Goal: Transaction & Acquisition: Purchase product/service

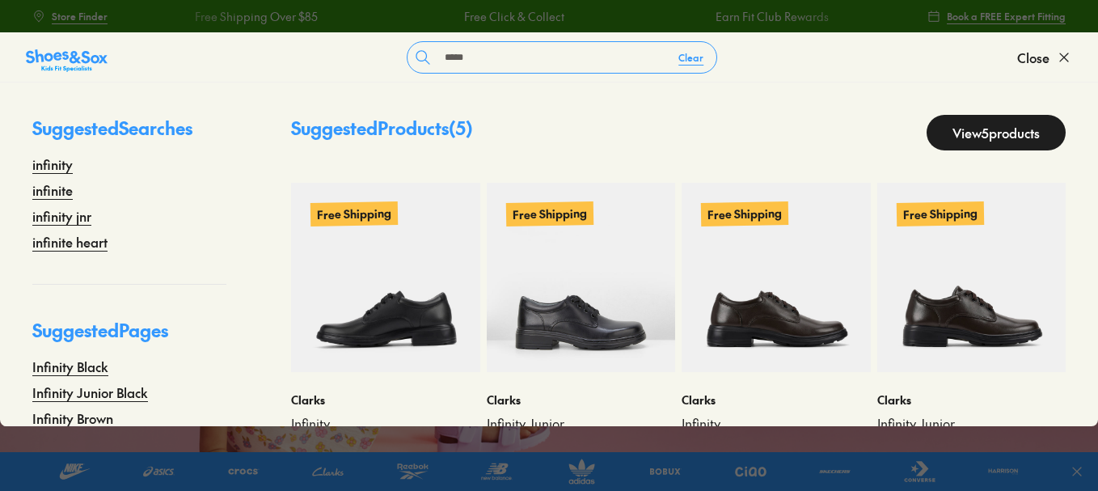
type input "*****"
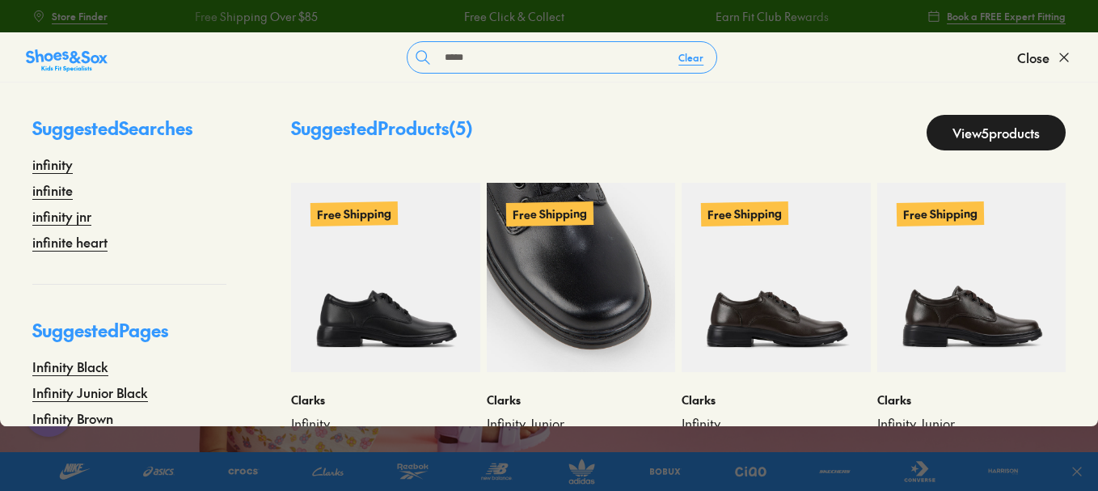
drag, startPoint x: 411, startPoint y: 315, endPoint x: 572, endPoint y: 281, distance: 164.5
click at [411, 315] on img at bounding box center [385, 277] width 189 height 189
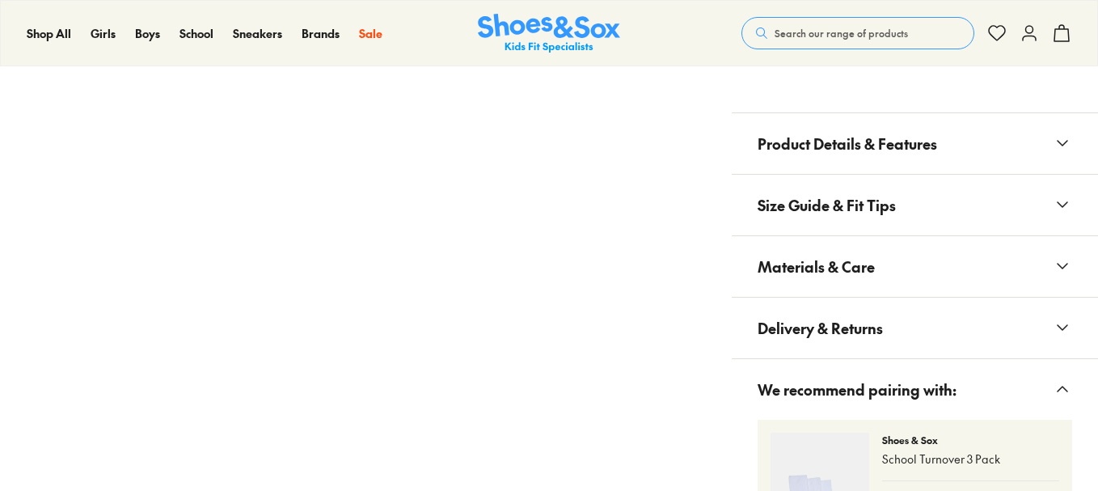
click at [906, 265] on button "Materials & Care" at bounding box center [915, 266] width 366 height 61
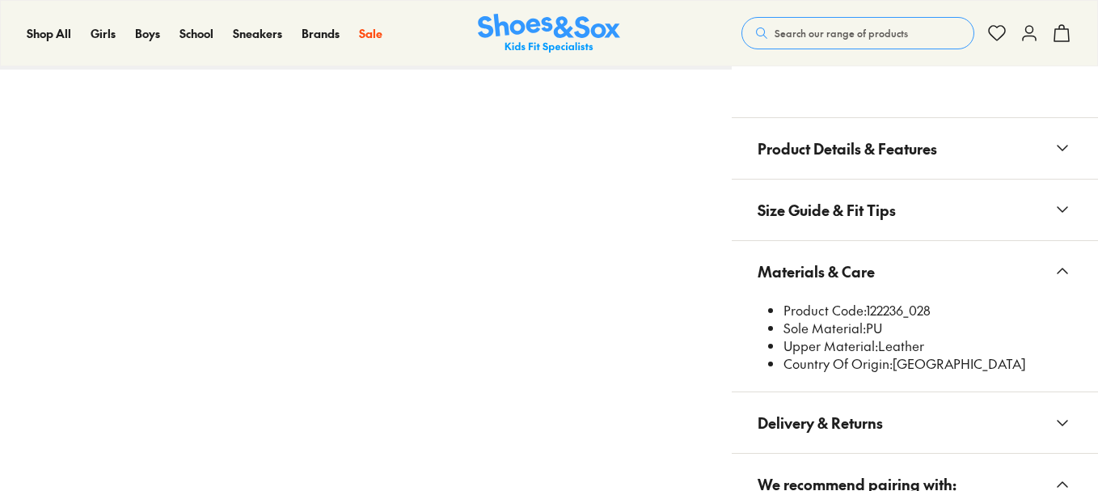
select select "*"
drag, startPoint x: 868, startPoint y: 309, endPoint x: 908, endPoint y: 315, distance: 40.9
click at [908, 315] on li "Product Code: 122236_028" at bounding box center [928, 311] width 289 height 18
